Goal: Information Seeking & Learning: Learn about a topic

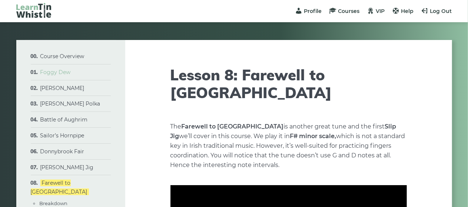
click at [62, 71] on link "Foggy Dew" at bounding box center [55, 72] width 30 height 7
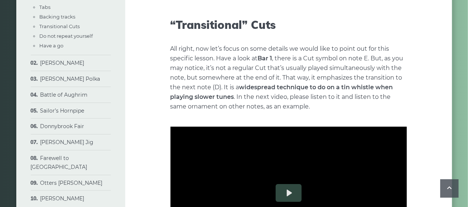
scroll to position [1207, 0]
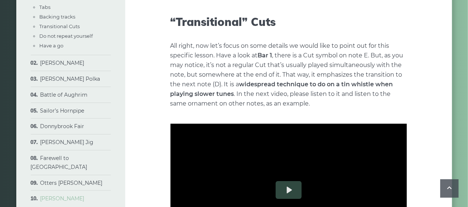
click at [70, 195] on link "[PERSON_NAME]" at bounding box center [62, 198] width 44 height 7
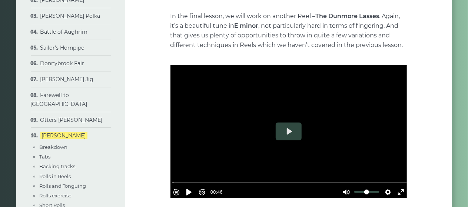
drag, startPoint x: 472, startPoint y: 13, endPoint x: 472, endPoint y: 18, distance: 4.8
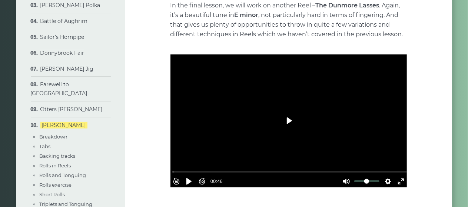
click at [291, 122] on button "Play" at bounding box center [289, 121] width 26 height 18
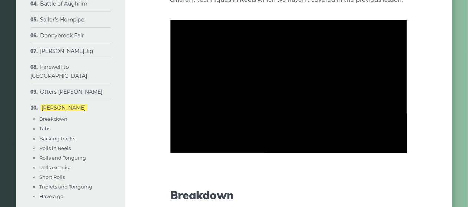
scroll to position [143, 0]
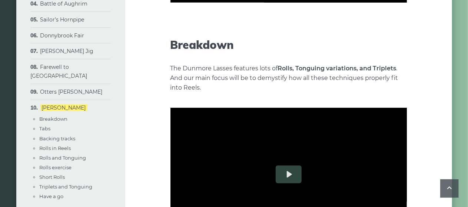
type input "*****"
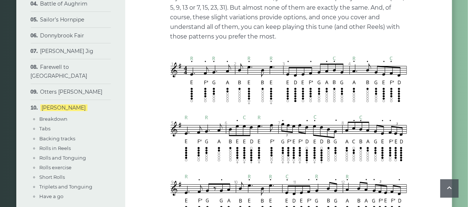
scroll to position [610, 0]
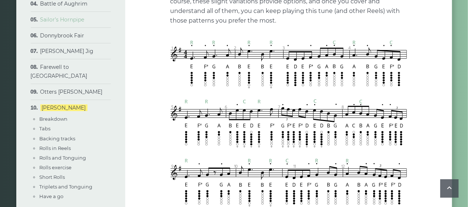
click at [80, 20] on link "Sailor’s Hornpipe" at bounding box center [62, 19] width 44 height 7
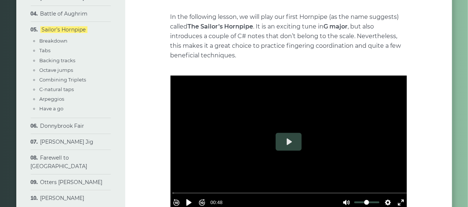
scroll to position [113, 0]
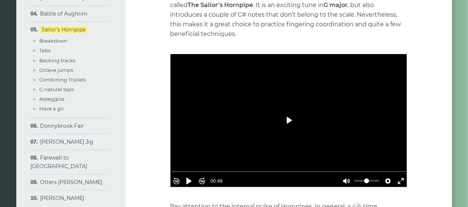
click at [290, 120] on button "Play" at bounding box center [289, 121] width 26 height 18
click at [60, 146] on li "Bill Harte's Jig Breakdown Tabs Backing tracks Dotted quarter notes More dotted…" at bounding box center [71, 142] width 80 height 16
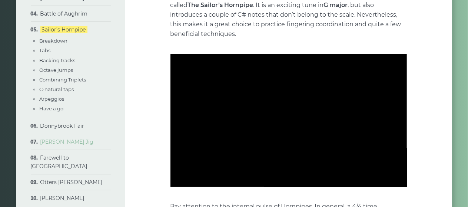
click at [66, 143] on link "[PERSON_NAME] Jig" at bounding box center [66, 142] width 53 height 7
type input "*****"
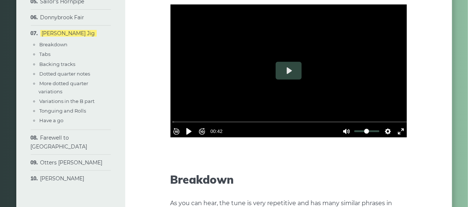
scroll to position [130, 0]
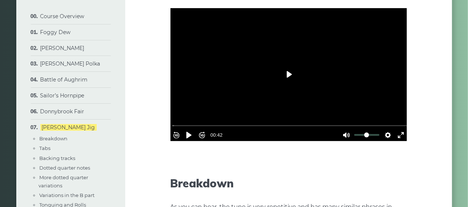
click at [288, 74] on button "Play" at bounding box center [289, 75] width 26 height 18
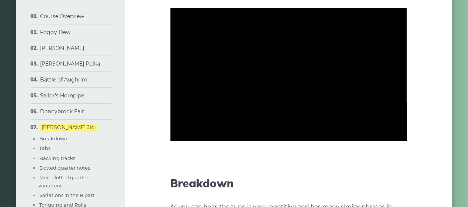
type input "***"
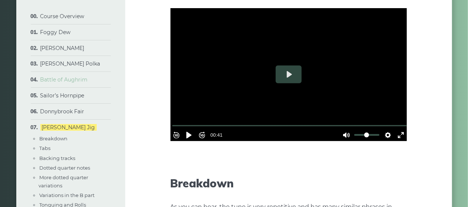
click at [82, 80] on link "Battle of Aughrim" at bounding box center [63, 79] width 47 height 7
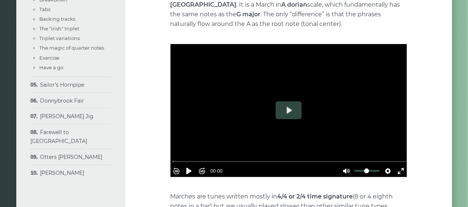
scroll to position [164, 0]
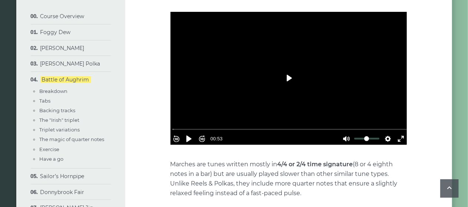
click at [289, 69] on button "Play" at bounding box center [289, 78] width 26 height 18
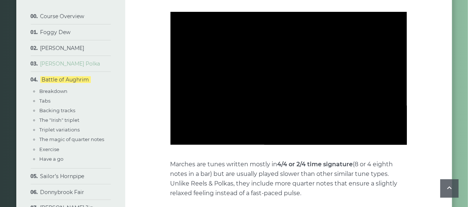
click at [70, 63] on link "[PERSON_NAME] Polka" at bounding box center [70, 63] width 60 height 7
type input "*****"
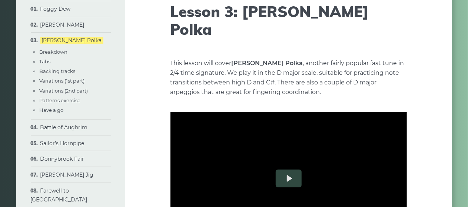
drag, startPoint x: 473, startPoint y: 15, endPoint x: 473, endPoint y: 21, distance: 5.9
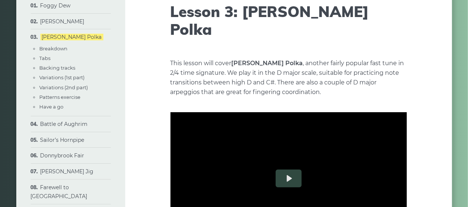
scroll to position [69, 0]
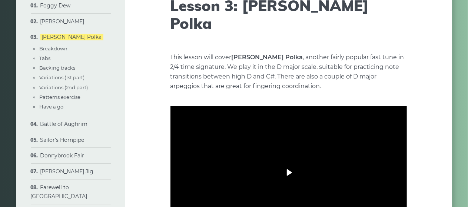
click at [295, 164] on button "Play" at bounding box center [289, 173] width 26 height 18
type input "***"
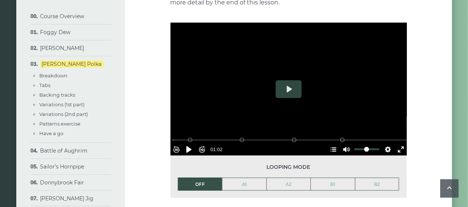
scroll to position [385, 0]
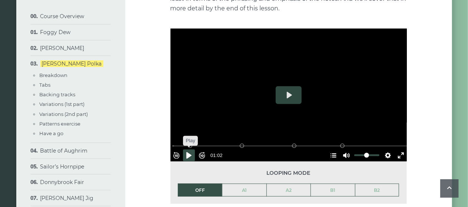
click at [195, 150] on button "Pause Play" at bounding box center [189, 156] width 12 height 12
type input "***"
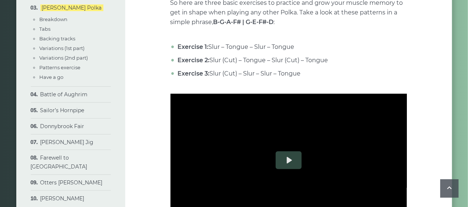
scroll to position [1881, 0]
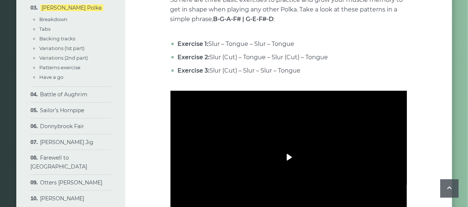
click at [289, 149] on button "Play" at bounding box center [289, 158] width 26 height 18
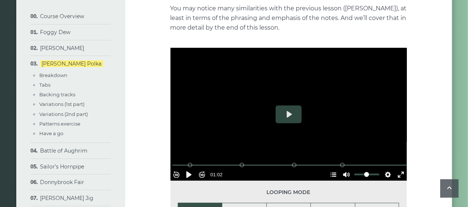
scroll to position [0, 0]
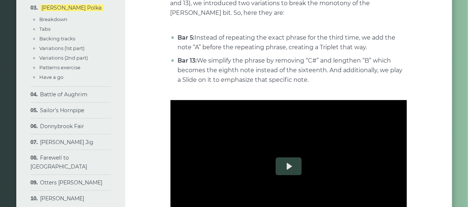
type input "*****"
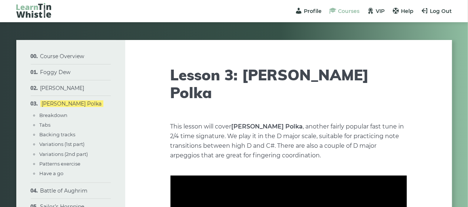
click at [354, 10] on span "Courses" at bounding box center [348, 11] width 21 height 7
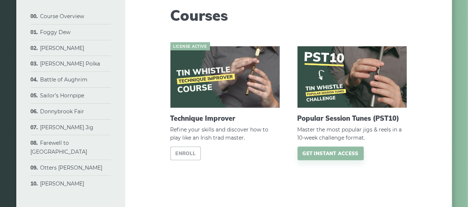
scroll to position [59, 0]
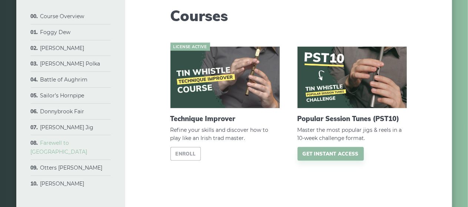
click at [87, 143] on link "Farewell to [GEOGRAPHIC_DATA]" at bounding box center [59, 148] width 57 height 16
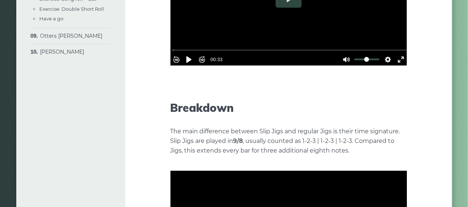
scroll to position [235, 0]
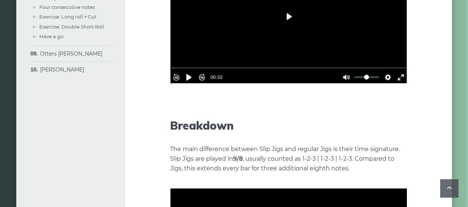
click at [295, 19] on button "Play" at bounding box center [289, 17] width 26 height 18
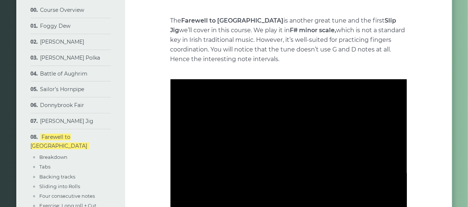
scroll to position [118, 0]
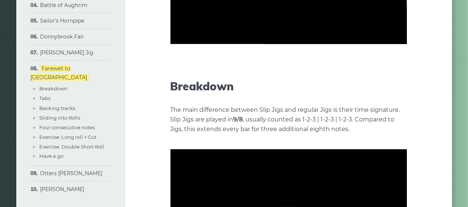
type input "***"
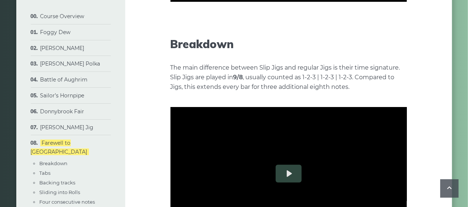
scroll to position [371, 0]
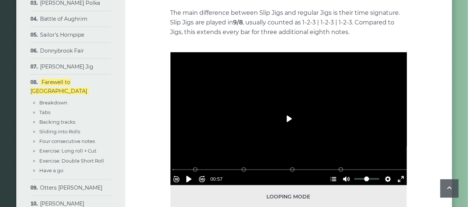
click at [290, 117] on button "Play" at bounding box center [289, 119] width 26 height 18
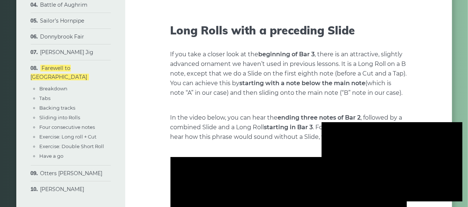
scroll to position [1097, 0]
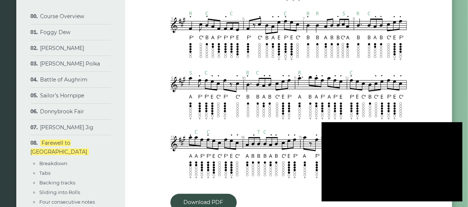
type input "***"
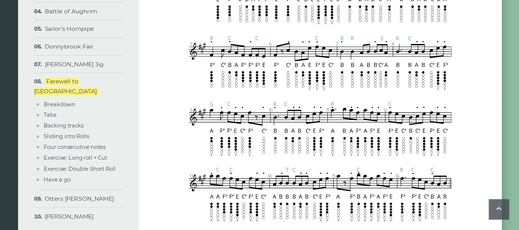
scroll to position [724, 0]
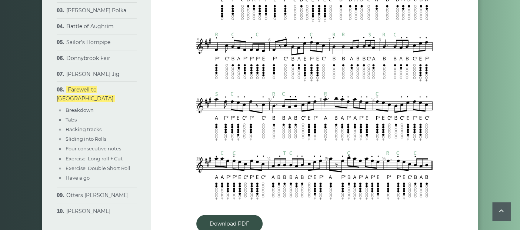
drag, startPoint x: 474, startPoint y: 1, endPoint x: 371, endPoint y: 203, distance: 226.7
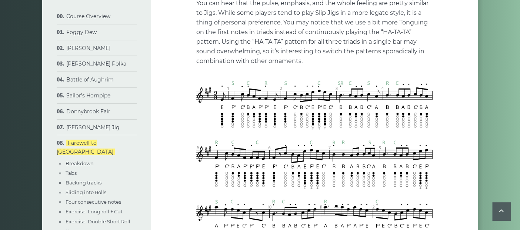
scroll to position [622, 0]
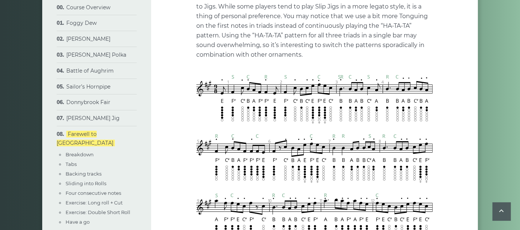
click at [266, 77] on img at bounding box center [314, 188] width 236 height 226
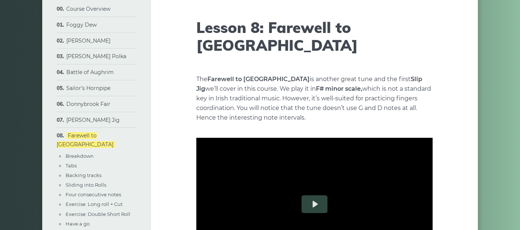
scroll to position [0, 0]
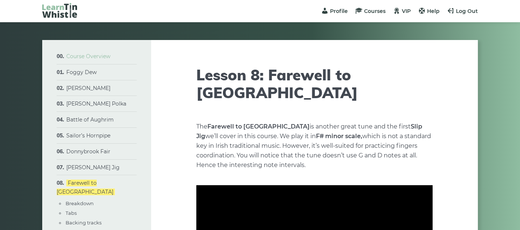
click at [89, 55] on link "Course Overview" at bounding box center [88, 56] width 44 height 7
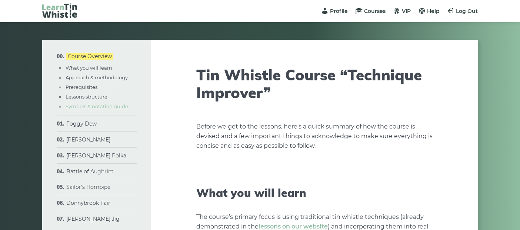
click at [116, 107] on link "Symbols & notation guide" at bounding box center [97, 106] width 63 height 6
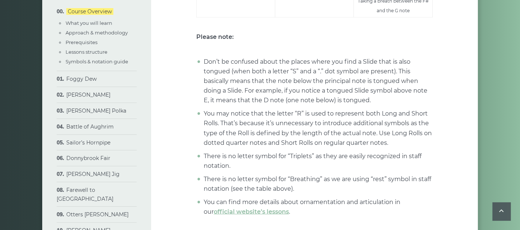
scroll to position [2490, 0]
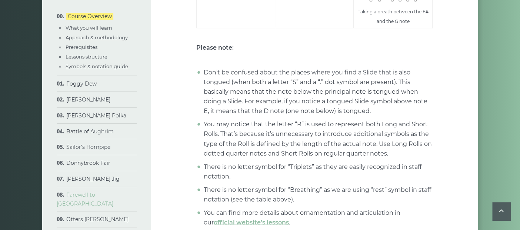
click at [100, 198] on link "Farewell to [GEOGRAPHIC_DATA]" at bounding box center [85, 200] width 57 height 16
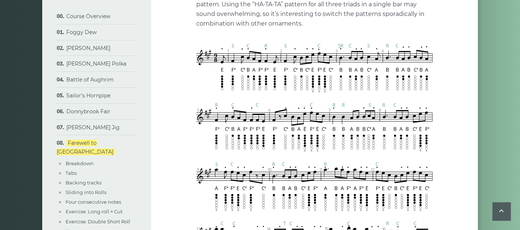
scroll to position [644, 0]
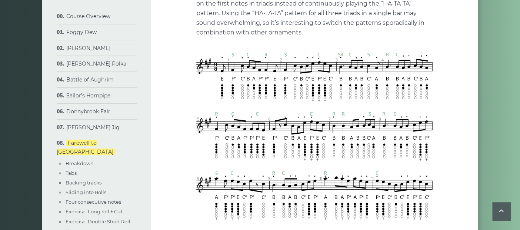
drag, startPoint x: 525, startPoint y: 13, endPoint x: 526, endPoint y: 71, distance: 58.2
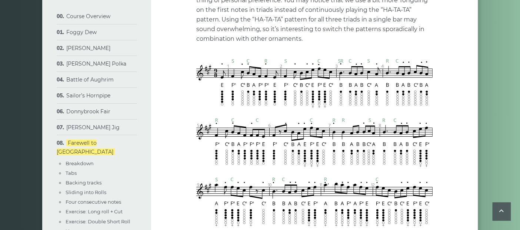
scroll to position [637, 0]
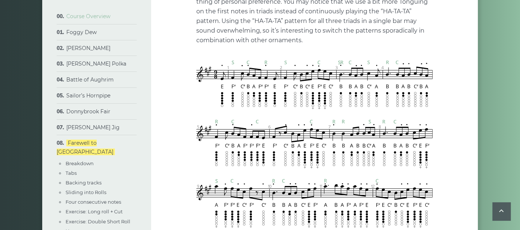
click at [88, 17] on link "Course Overview" at bounding box center [88, 16] width 44 height 7
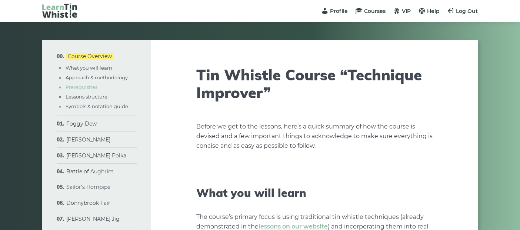
click at [84, 86] on link "Prerequisites" at bounding box center [82, 87] width 32 height 6
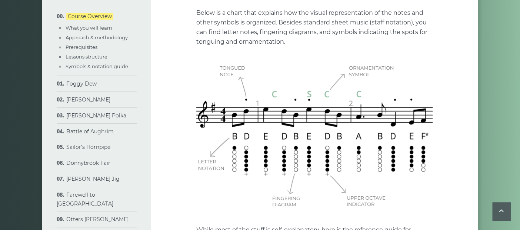
scroll to position [1638, 0]
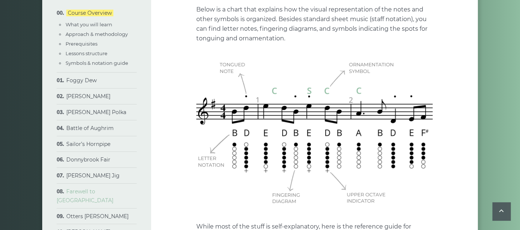
click at [91, 192] on link "Farewell to [GEOGRAPHIC_DATA]" at bounding box center [85, 196] width 57 height 16
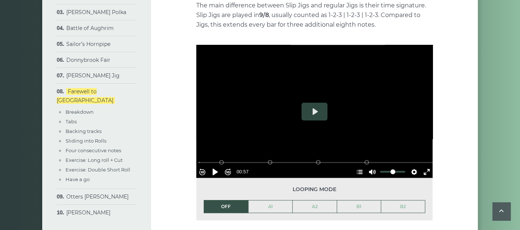
scroll to position [385, 0]
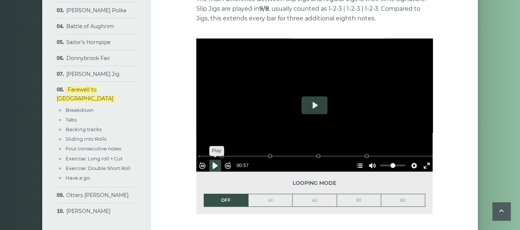
click at [220, 164] on button "Pause Play" at bounding box center [215, 166] width 12 height 12
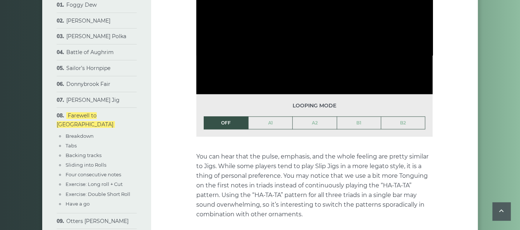
scroll to position [468, 0]
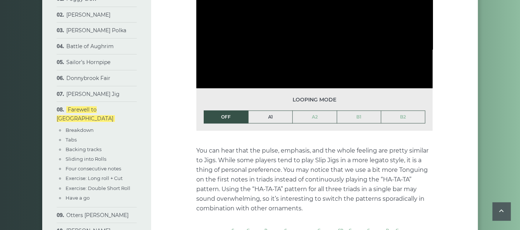
click at [265, 119] on link "A1" at bounding box center [271, 117] width 44 height 13
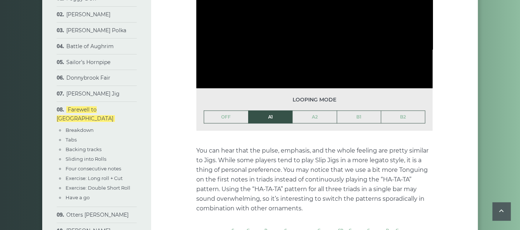
type input "*****"
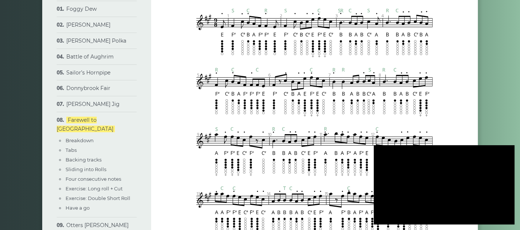
scroll to position [670, 0]
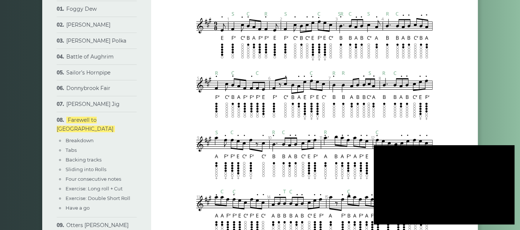
click at [458, 202] on div at bounding box center [444, 184] width 141 height 79
